Goal: Task Accomplishment & Management: Manage account settings

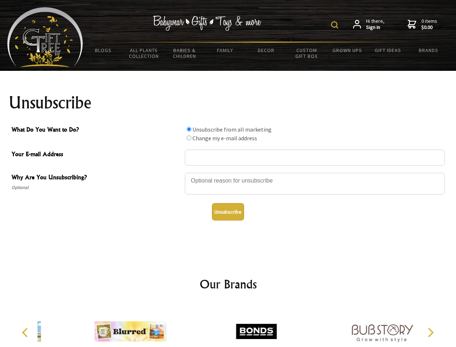
click at [336, 25] on img at bounding box center [334, 24] width 7 height 7
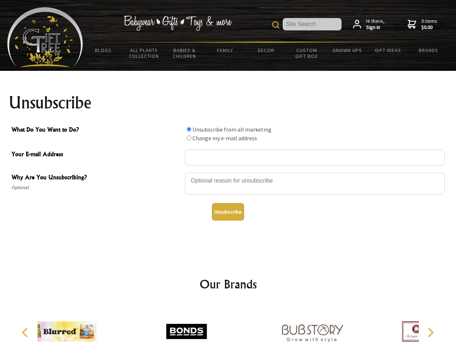
click at [228, 172] on div at bounding box center [315, 184] width 260 height 25
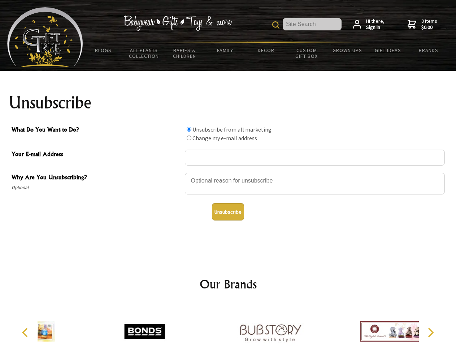
click at [189, 129] on input "What Do You Want to Do?" at bounding box center [189, 129] width 5 height 5
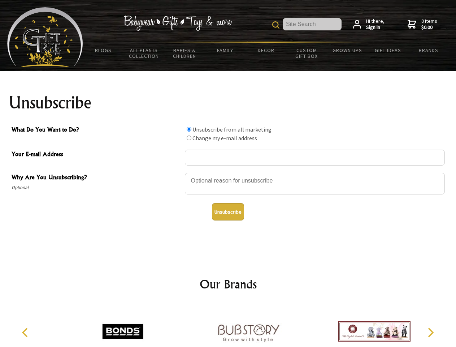
click at [189, 138] on input "What Do You Want to Do?" at bounding box center [189, 137] width 5 height 5
radio input "true"
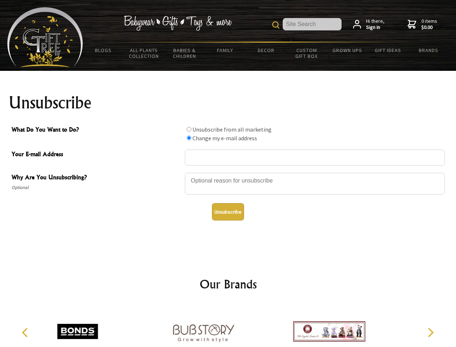
click at [228, 212] on button "Unsubscribe" at bounding box center [228, 211] width 32 height 17
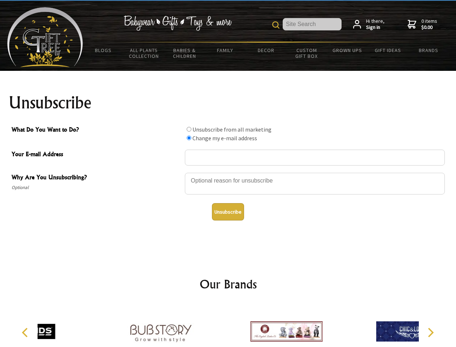
click at [26, 332] on icon "Previous" at bounding box center [25, 332] width 9 height 9
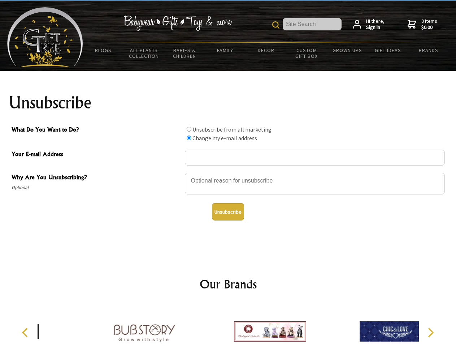
click at [431, 332] on icon "Next" at bounding box center [429, 332] width 9 height 9
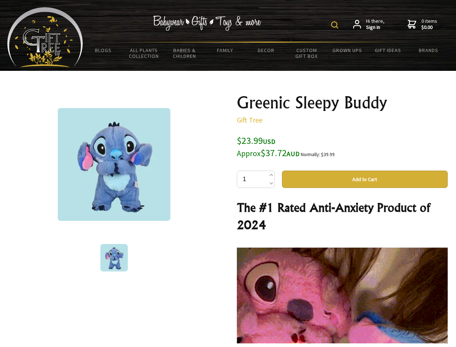
click at [336, 25] on img at bounding box center [334, 24] width 7 height 7
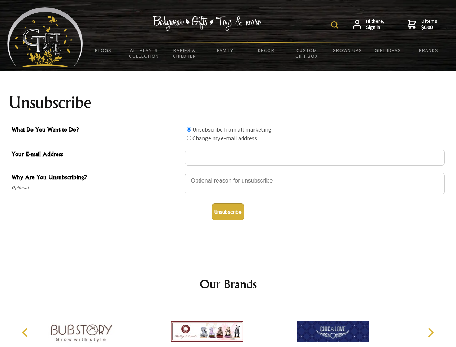
click at [336, 25] on img at bounding box center [334, 24] width 7 height 7
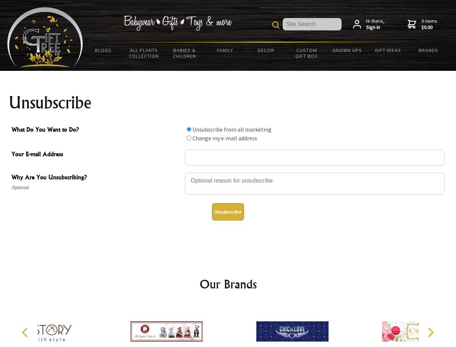
click at [228, 172] on div at bounding box center [315, 184] width 260 height 25
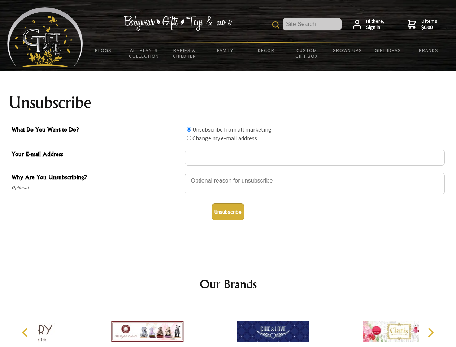
click at [189, 129] on input "What Do You Want to Do?" at bounding box center [189, 129] width 5 height 5
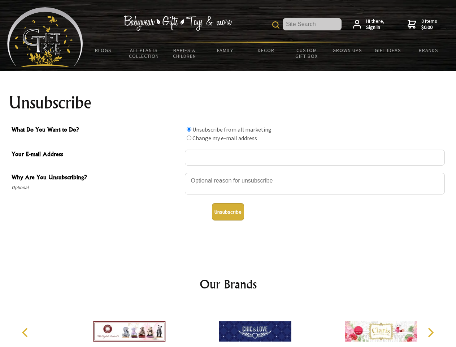
click at [189, 138] on input "What Do You Want to Do?" at bounding box center [189, 137] width 5 height 5
radio input "true"
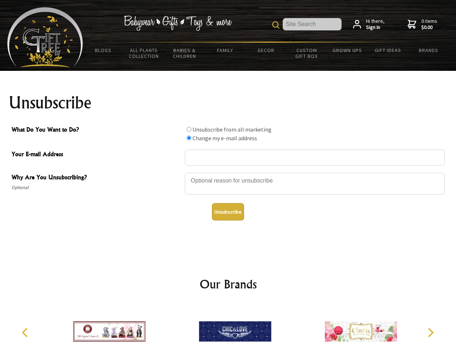
click at [228, 212] on button "Unsubscribe" at bounding box center [228, 211] width 32 height 17
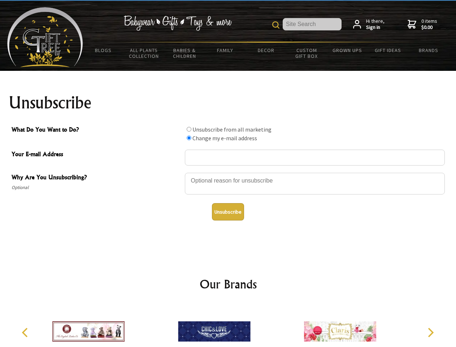
click at [228, 325] on img at bounding box center [214, 331] width 72 height 54
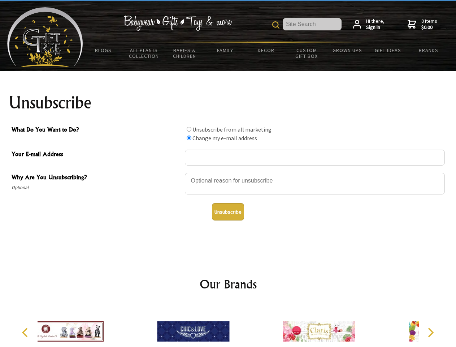
click at [26, 332] on icon "Previous" at bounding box center [25, 332] width 9 height 9
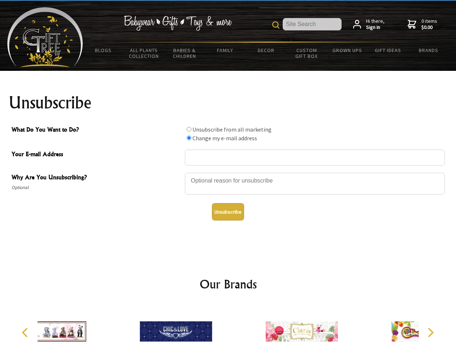
click at [431, 332] on icon "Next" at bounding box center [429, 332] width 9 height 9
